Goal: Check status: Check status

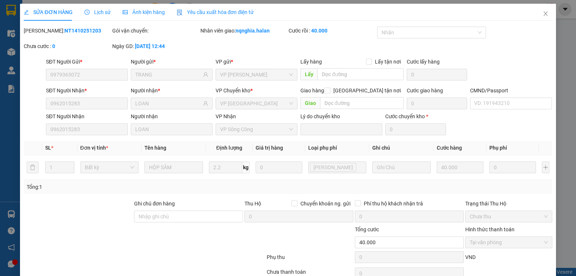
type input "0979363072"
type input "TRANG"
type input "0962015283"
type input "LOAN"
type input "0"
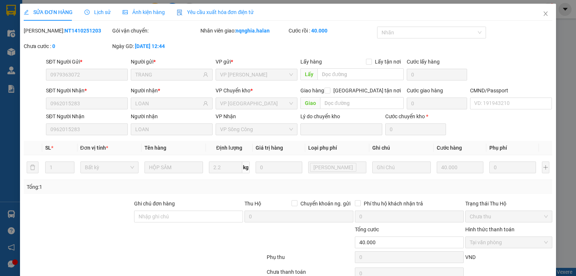
type input "40.000"
click at [543, 11] on span "Close" at bounding box center [545, 14] width 21 height 21
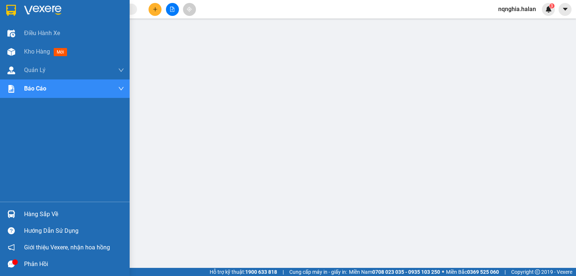
click at [7, 218] on img at bounding box center [11, 215] width 8 height 8
